Goal: Check status: Check status

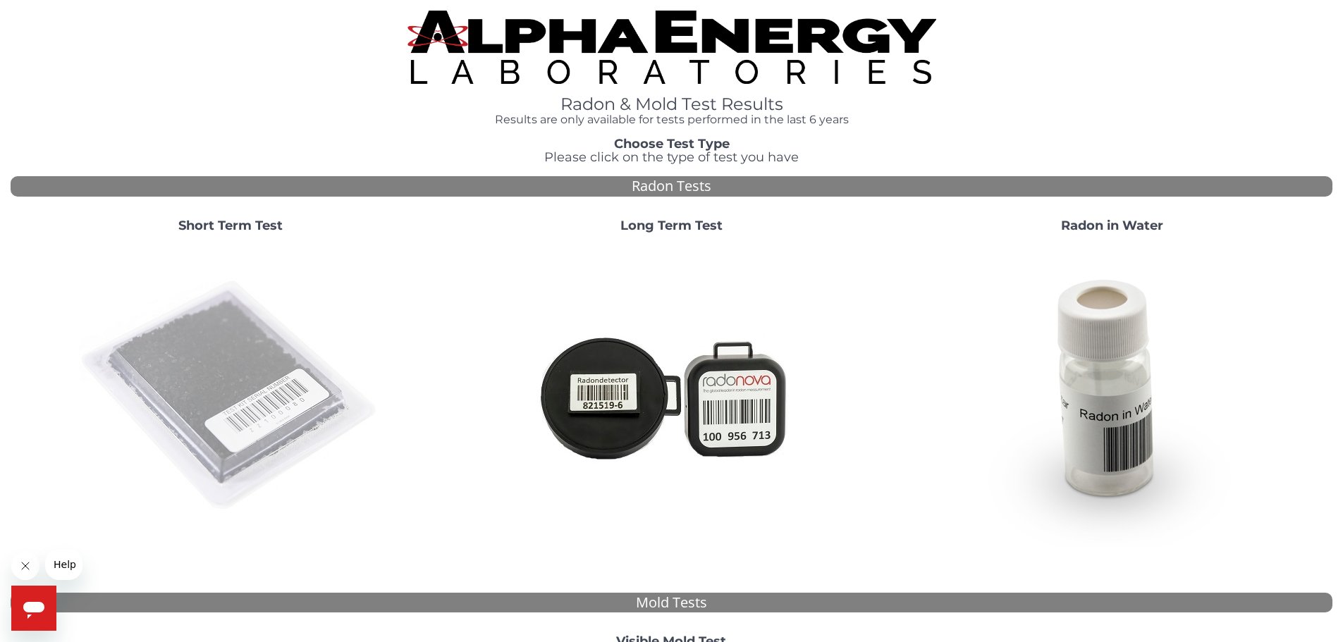
click at [226, 395] on img at bounding box center [230, 396] width 303 height 303
click at [218, 397] on img at bounding box center [230, 396] width 303 height 303
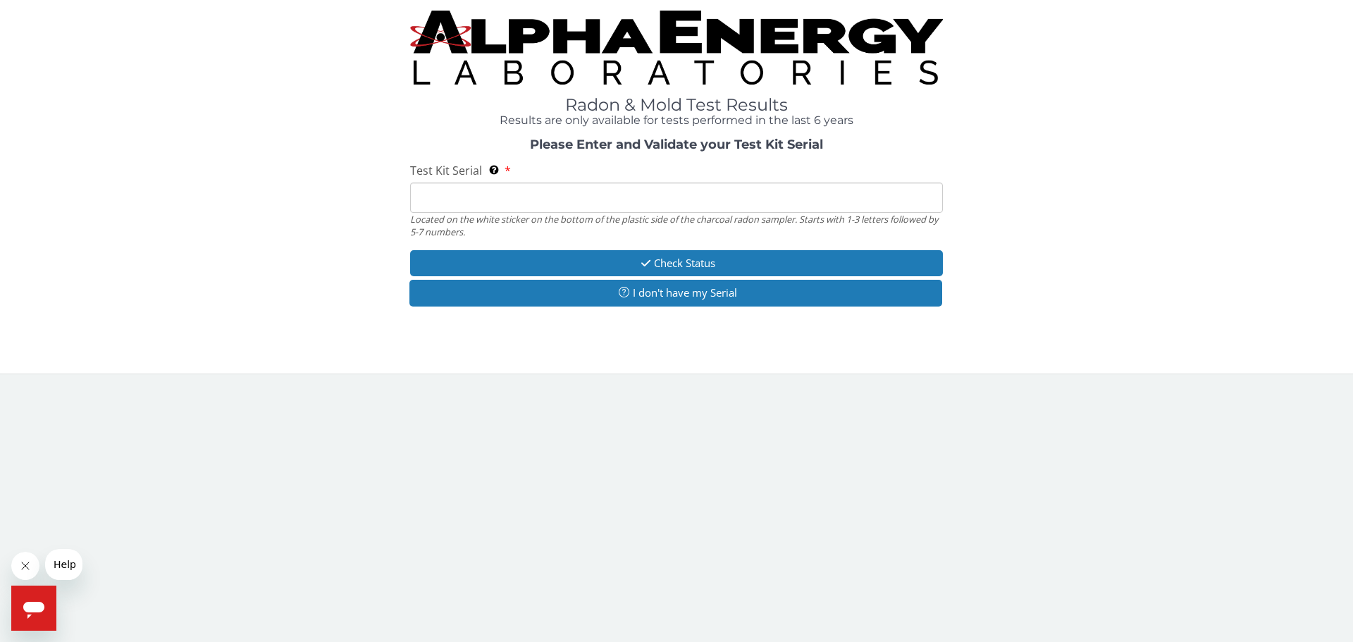
click at [450, 192] on input "Test Kit Serial Located on the white sticker on the bottom of the plastic side …" at bounding box center [676, 198] width 533 height 30
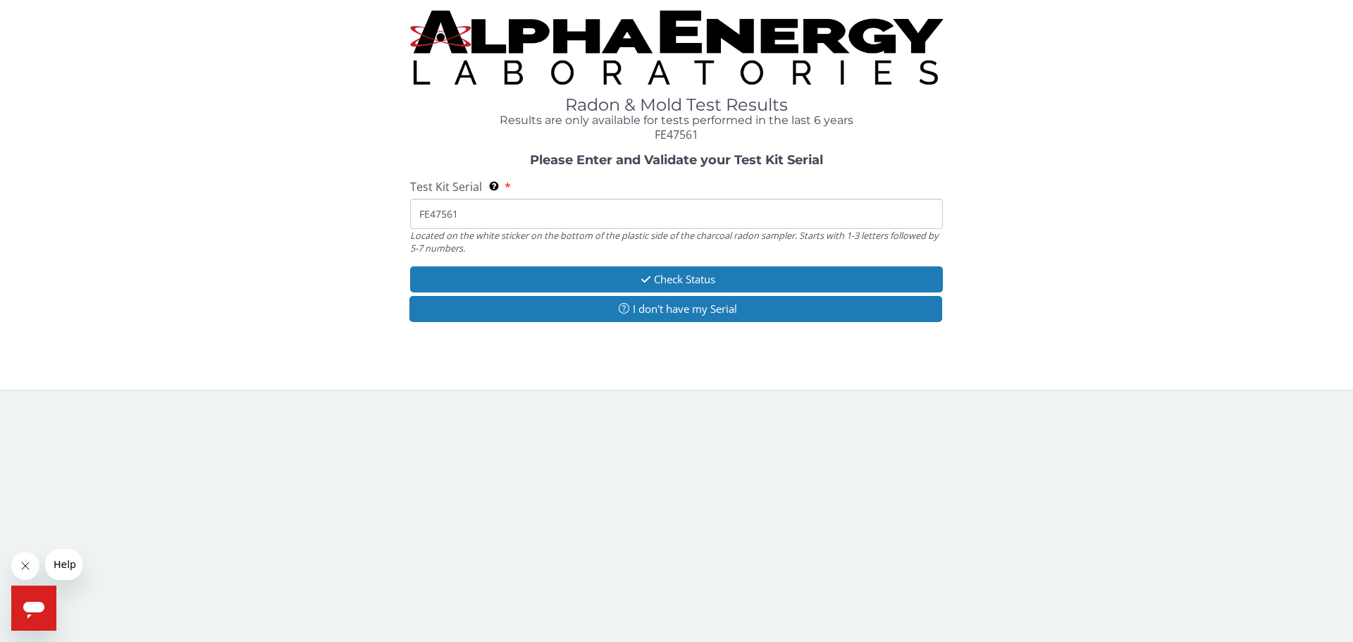
type input "FE475612"
drag, startPoint x: 503, startPoint y: 203, endPoint x: 365, endPoint y: 211, distance: 138.4
click at [365, 211] on div "Please Enter and Validate your Test Kit Serial Test Kit Serial Located on the w…" at bounding box center [677, 240] width 1332 height 172
